Goal: Information Seeking & Learning: Check status

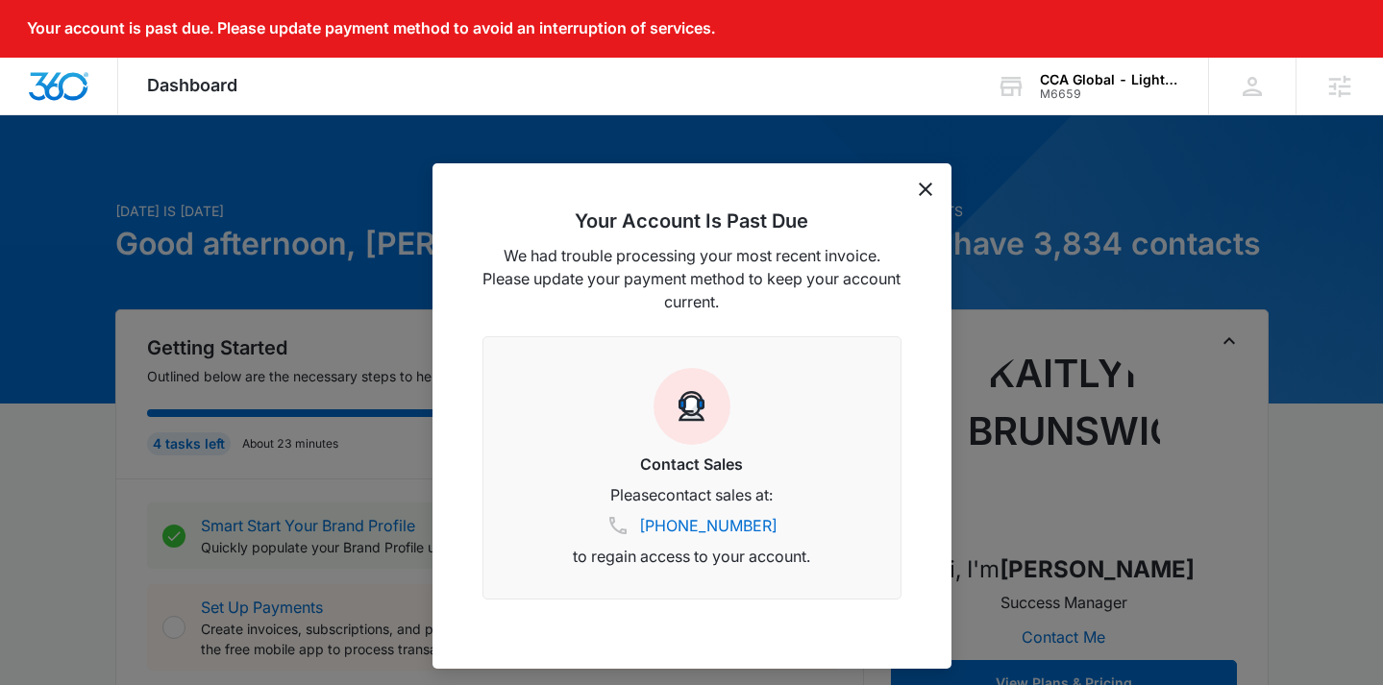
click at [915, 186] on div "Your Account Is Past Due We had trouble processing your most recent invoice. Pl…" at bounding box center [692, 416] width 519 height 506
click at [917, 186] on div "Your Account Is Past Due We had trouble processing your most recent invoice. Pl…" at bounding box center [692, 416] width 519 height 506
click at [921, 186] on icon "dismiss this dialog" at bounding box center [925, 189] width 13 height 13
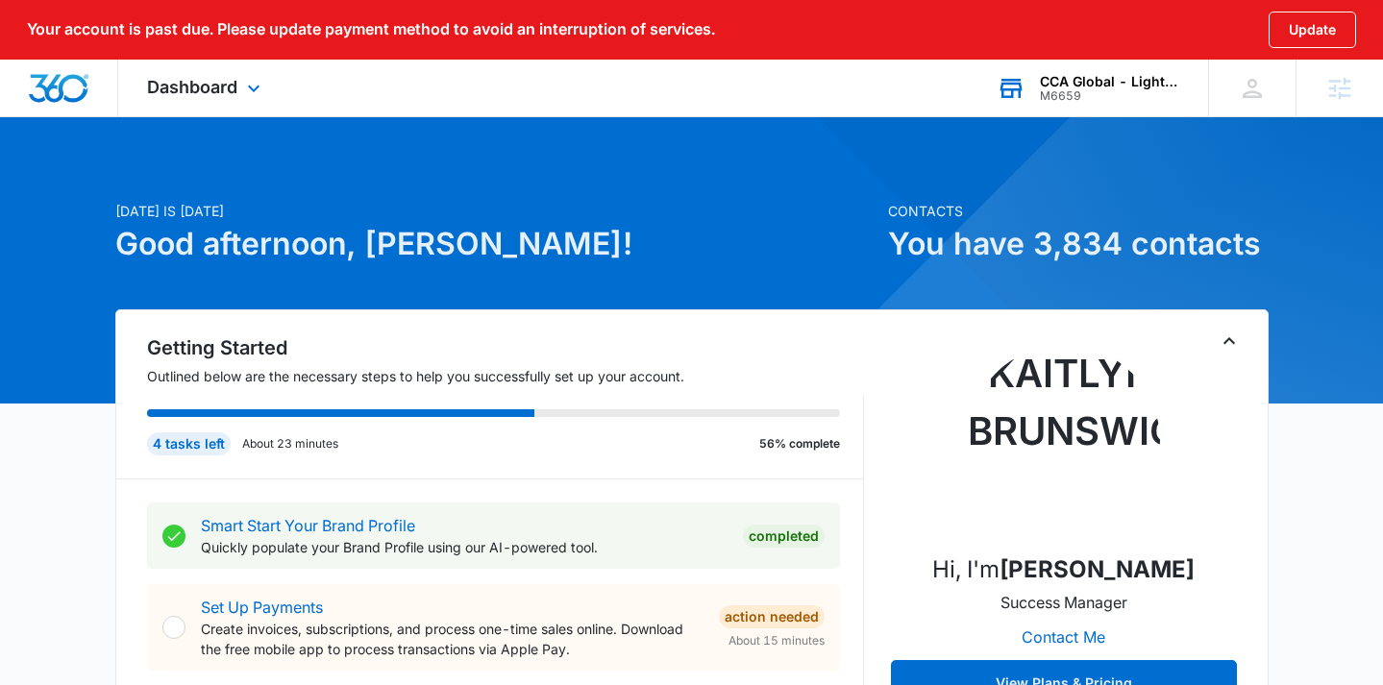
click at [1127, 72] on div "CCA Global - Lighting One M6659 Your Accounts View All" at bounding box center [1088, 88] width 240 height 57
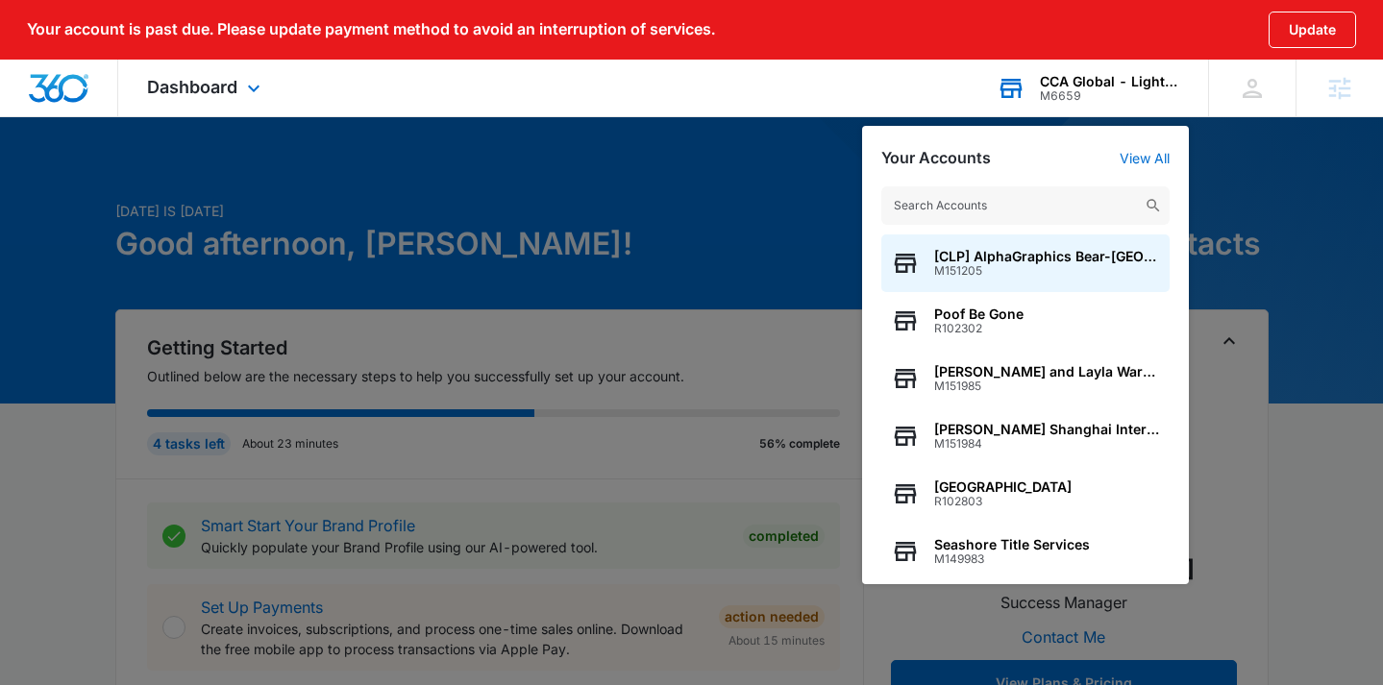
click at [929, 193] on input "text" at bounding box center [1025, 205] width 288 height 38
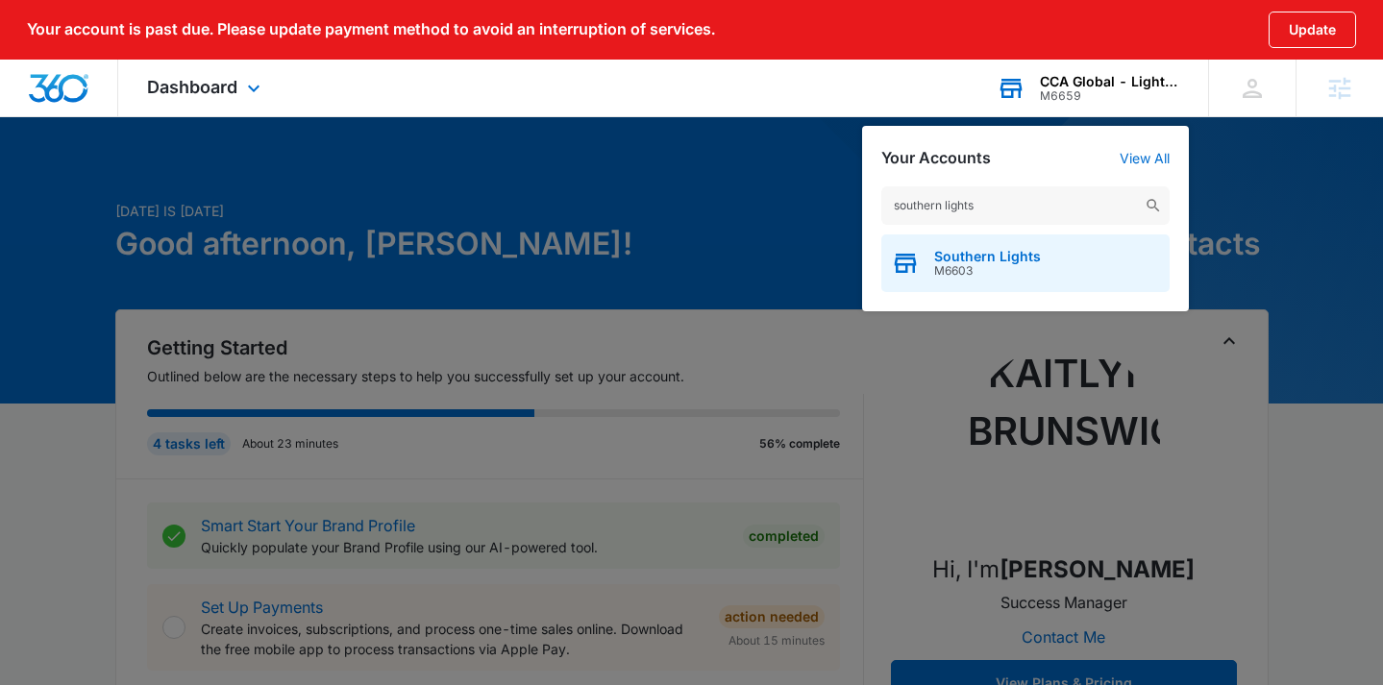
type input "southern lights"
click at [1047, 265] on div "Southern Lights M6603" at bounding box center [1025, 264] width 288 height 58
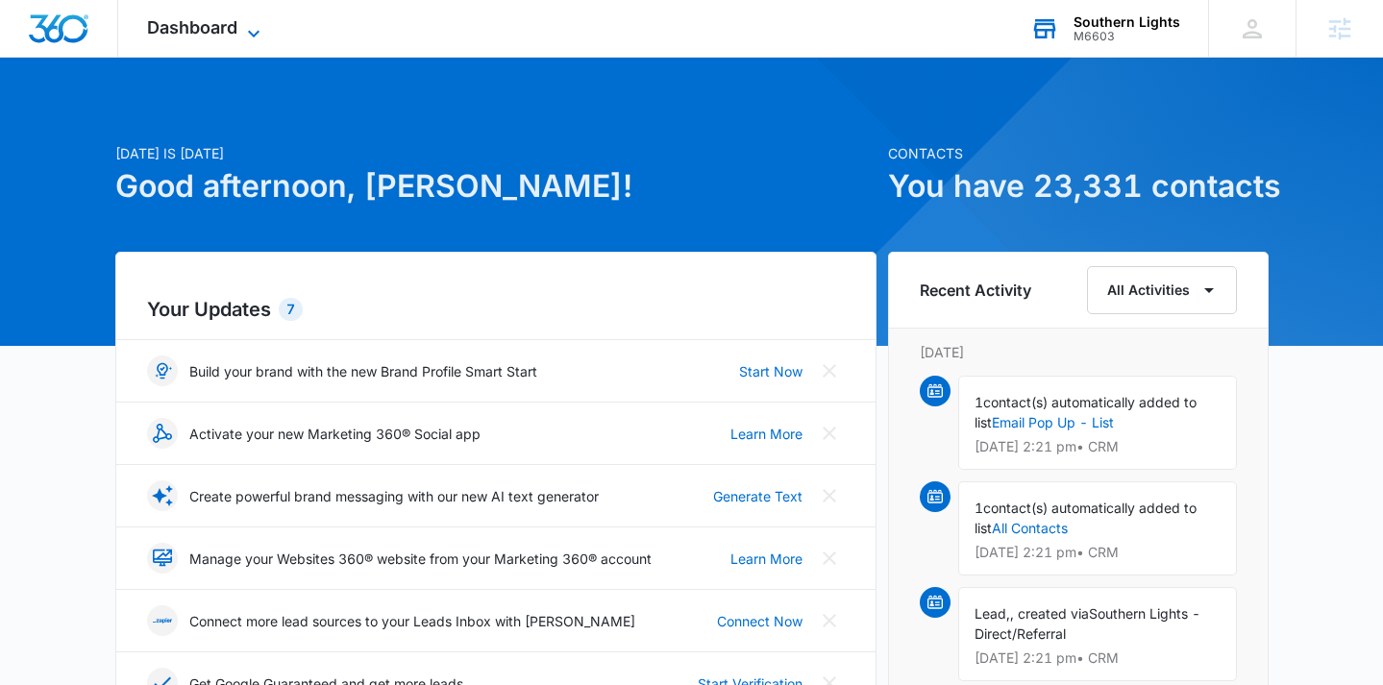
click at [254, 36] on icon at bounding box center [254, 33] width 12 height 7
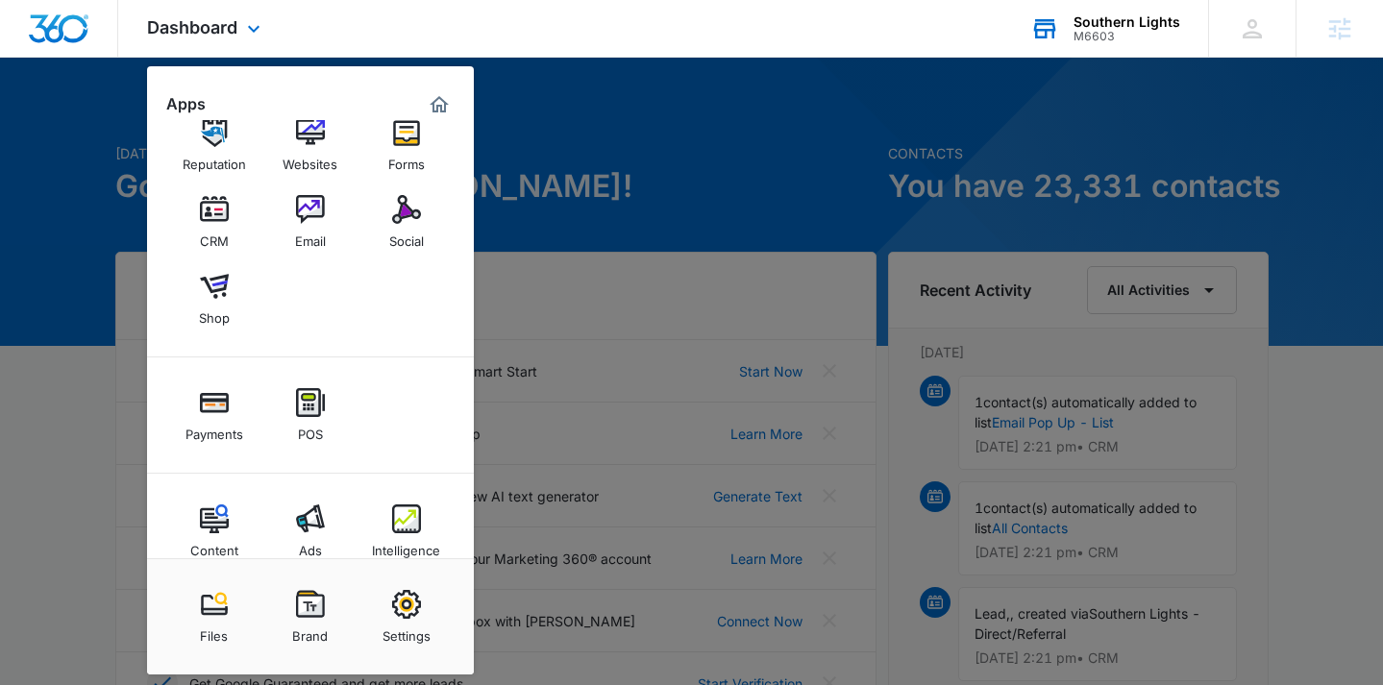
scroll to position [64, 0]
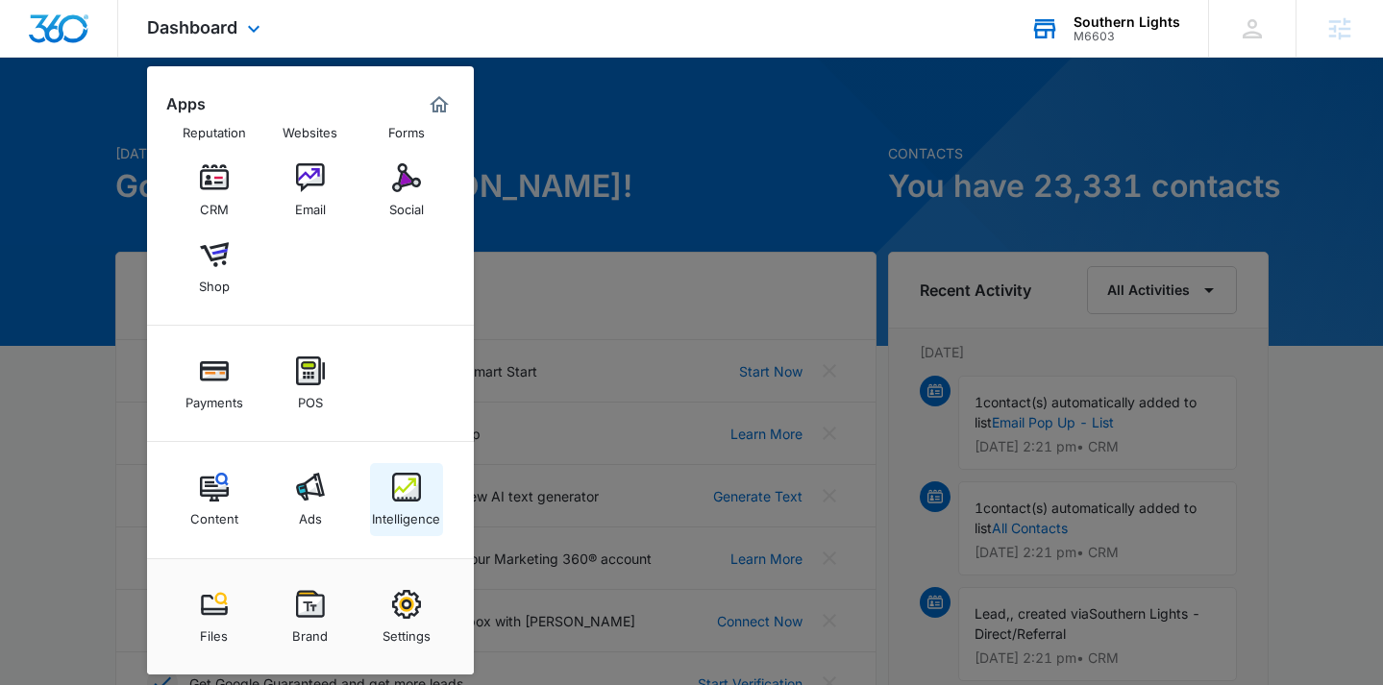
click at [430, 517] on div "Intelligence" at bounding box center [406, 514] width 68 height 25
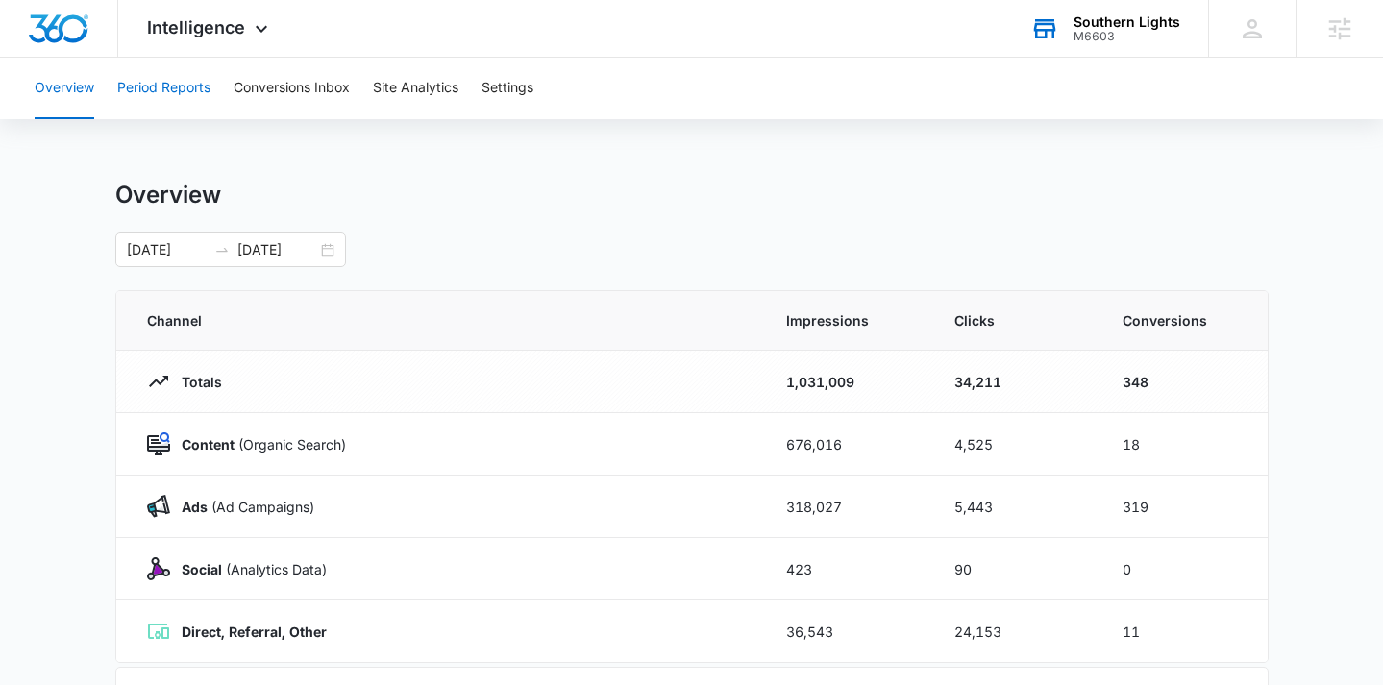
click at [171, 76] on button "Period Reports" at bounding box center [163, 89] width 93 height 62
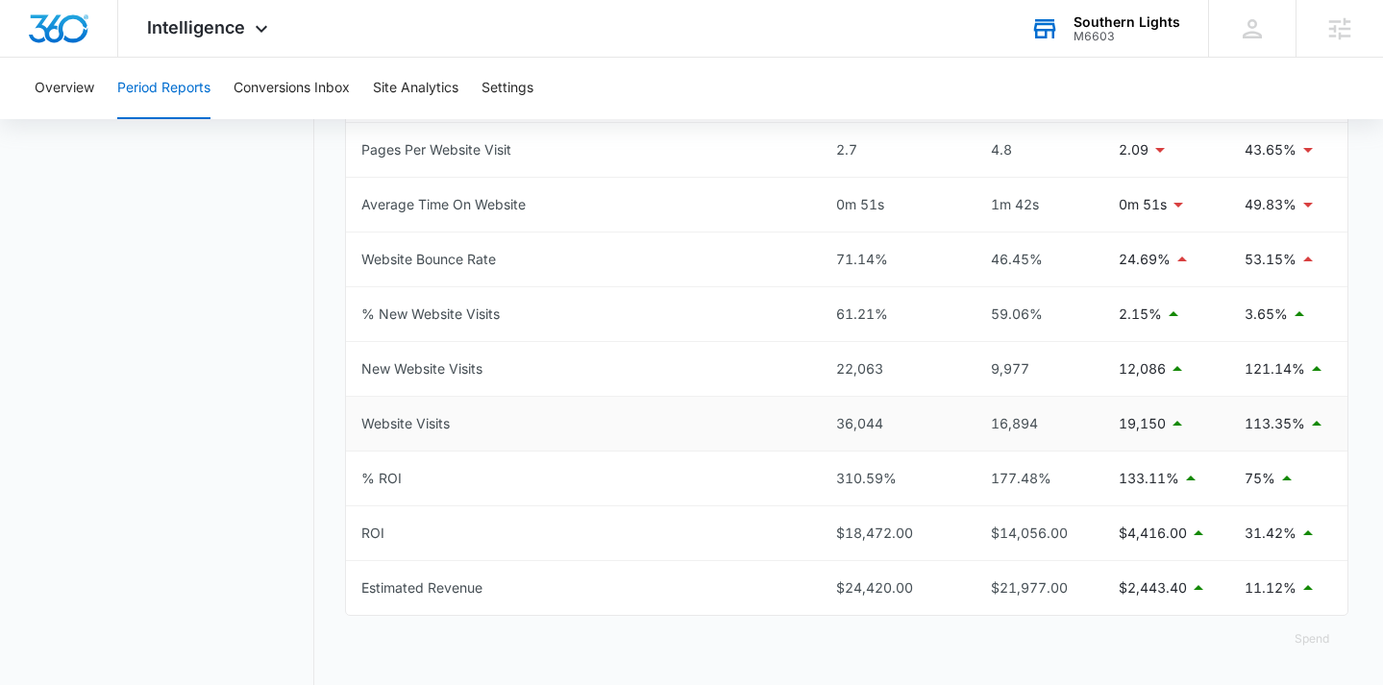
scroll to position [978, 0]
click at [394, 80] on button "Site Analytics" at bounding box center [416, 89] width 86 height 62
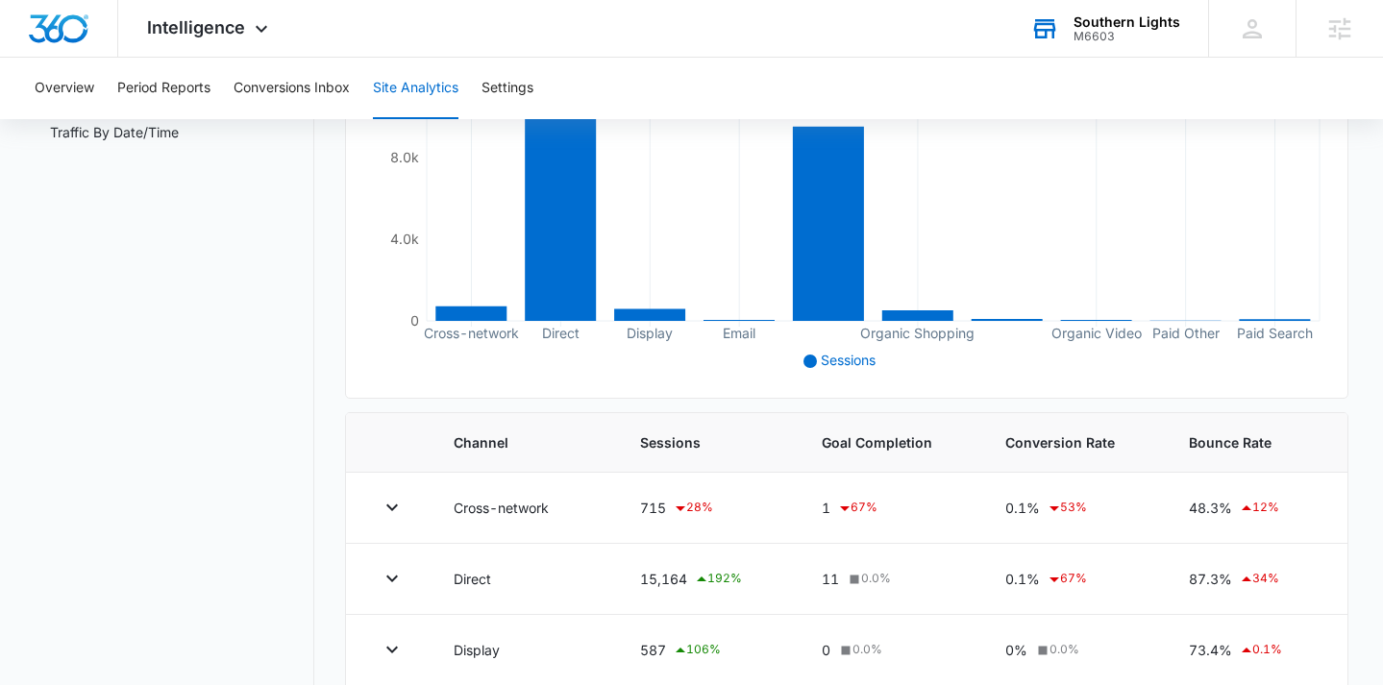
scroll to position [473, 0]
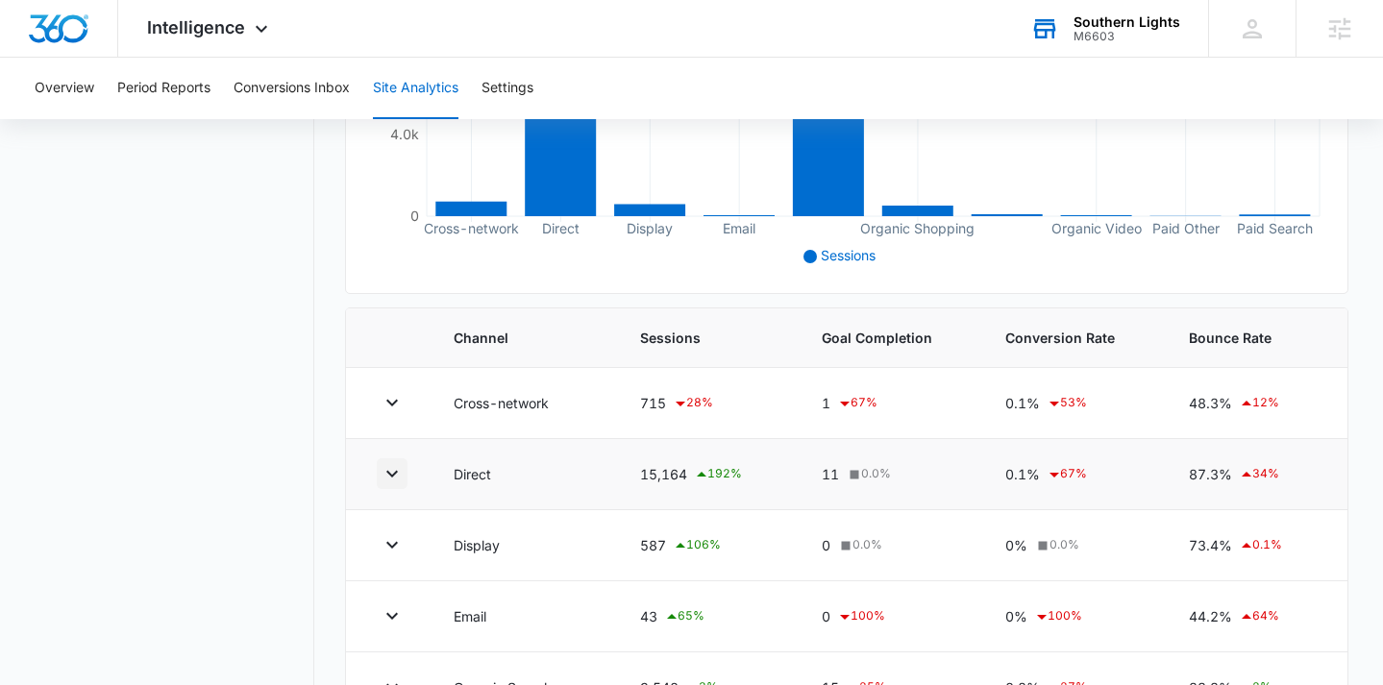
click at [384, 475] on icon "button" at bounding box center [392, 473] width 23 height 23
